Goal: Submit feedback/report problem

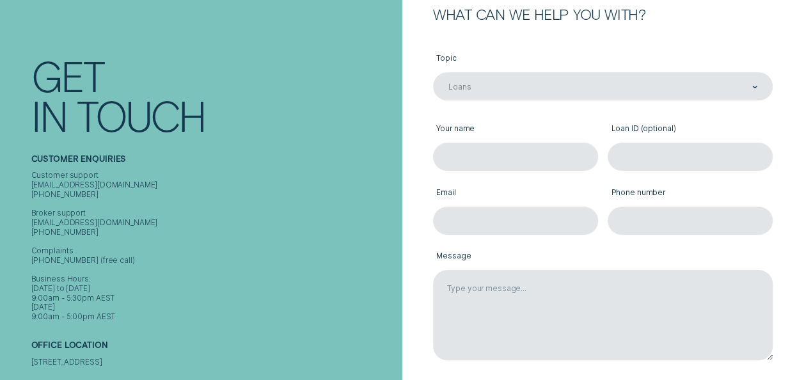
scroll to position [128, 0]
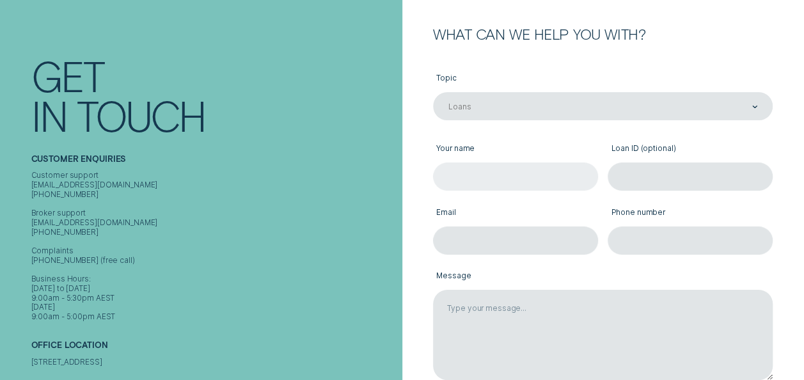
click at [482, 173] on input "Your name" at bounding box center [515, 176] width 165 height 28
type input "[PERSON_NAME]"
type input "[EMAIL_ADDRESS][DOMAIN_NAME]"
type input "0419103153"
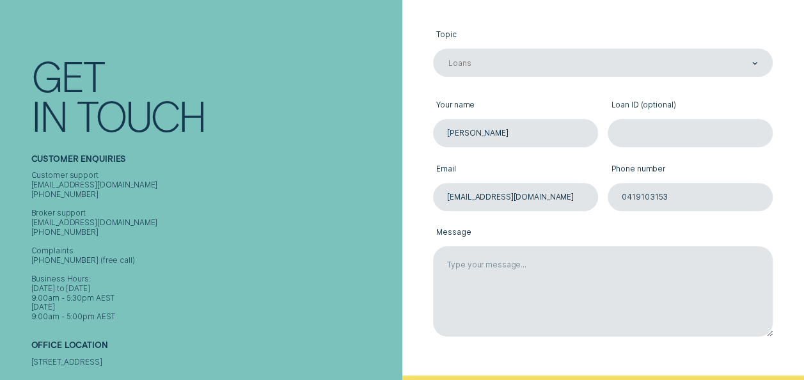
scroll to position [256, 0]
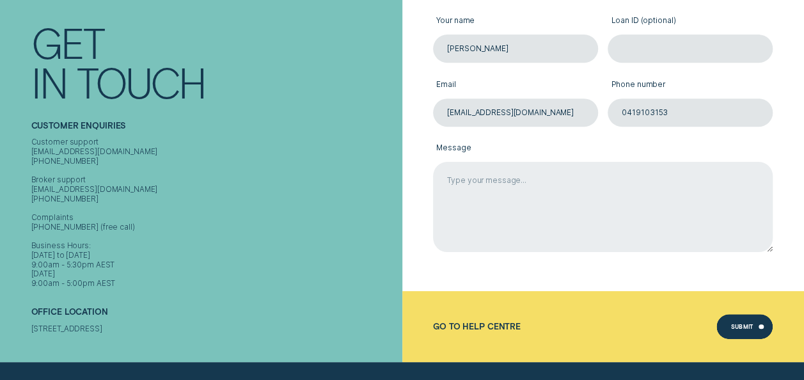
click at [460, 184] on textarea "Message" at bounding box center [603, 207] width 340 height 90
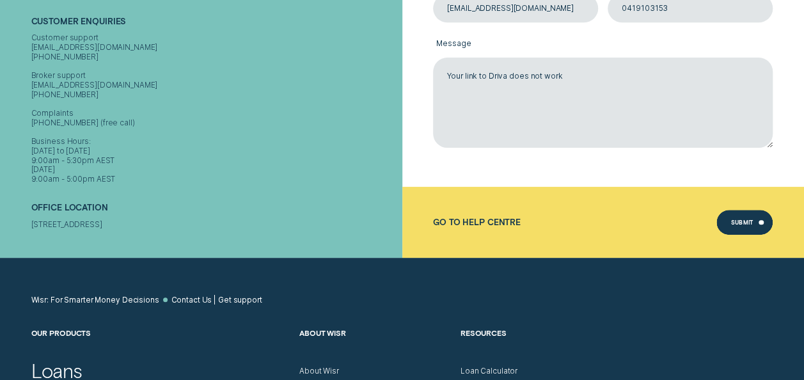
scroll to position [384, 0]
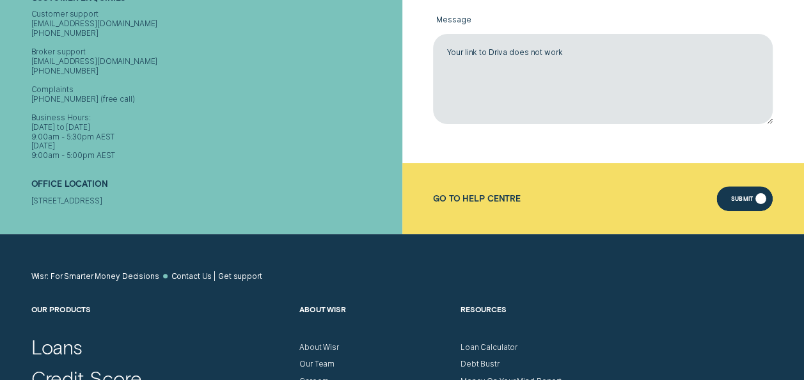
type textarea "Your link to Driva does not work"
click at [746, 186] on div "Submit" at bounding box center [744, 199] width 56 height 26
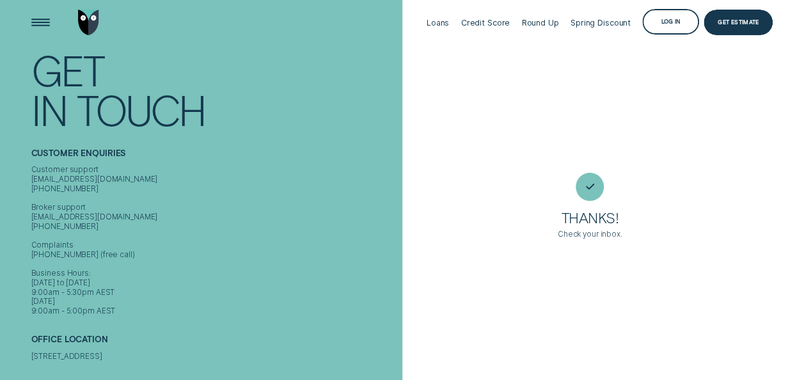
scroll to position [0, 0]
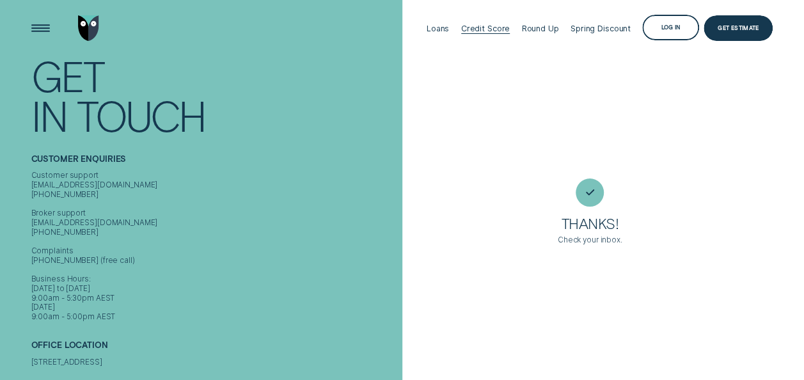
click at [496, 29] on div "Credit Score" at bounding box center [485, 29] width 49 height 10
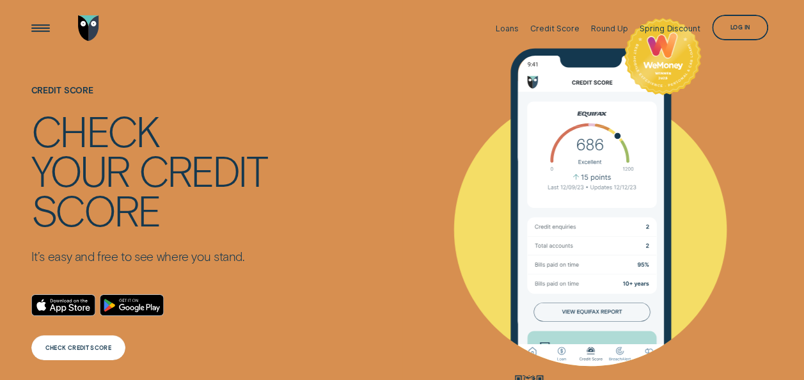
click at [74, 345] on div "CHECK CREDIT SCORE" at bounding box center [78, 347] width 66 height 5
